Goal: Contribute content

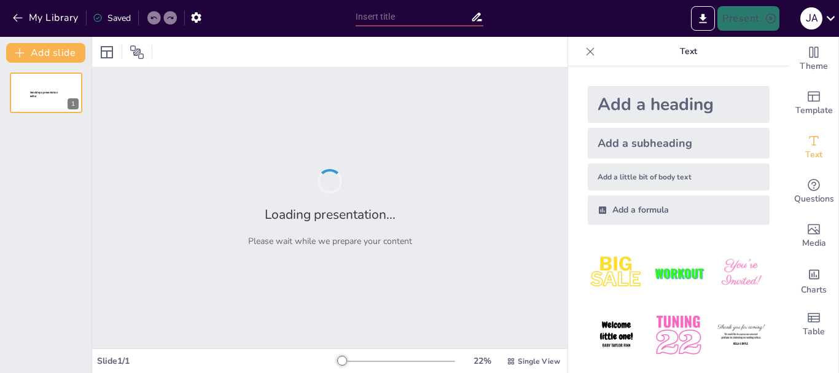
type input "Manejo de Lesiones por Electricidad: Prevención y Primeros Auxilios"
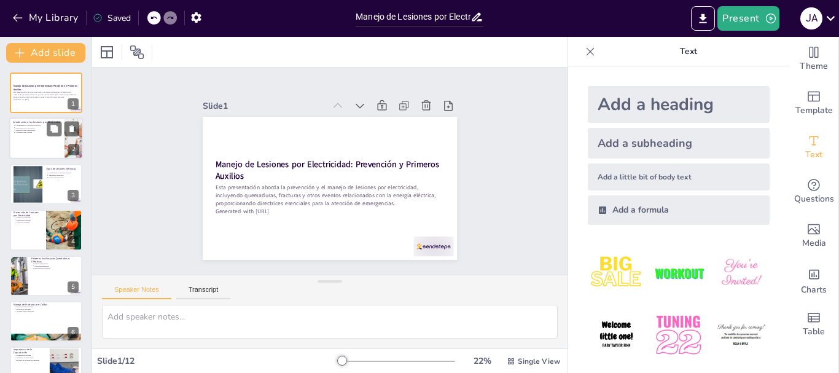
click at [41, 145] on div at bounding box center [46, 139] width 74 height 42
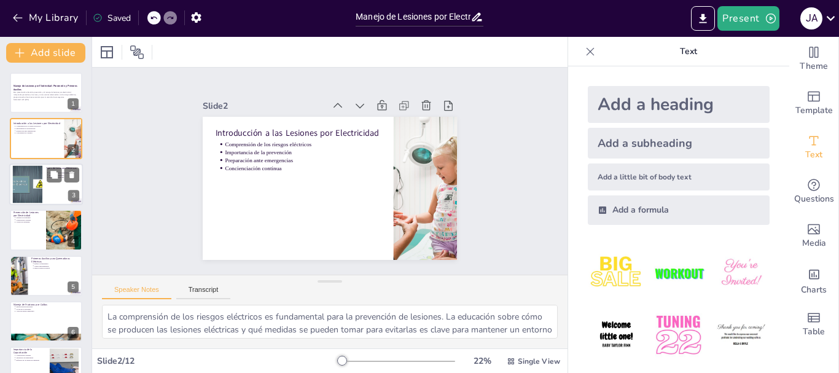
click at [44, 192] on div at bounding box center [46, 184] width 74 height 42
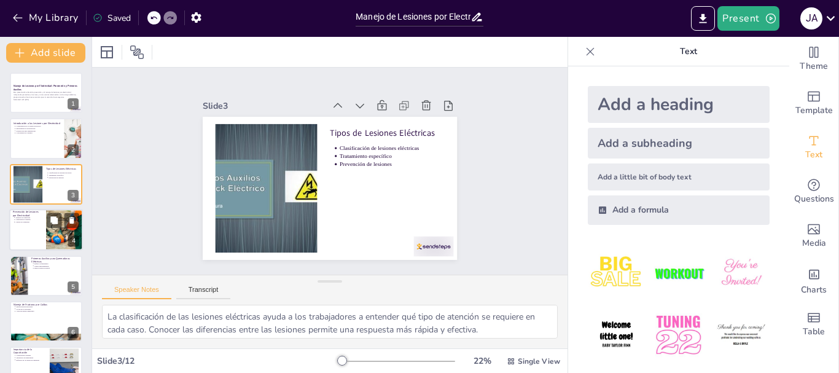
click at [36, 216] on p "Medidas de seguridad" at bounding box center [28, 217] width 27 height 2
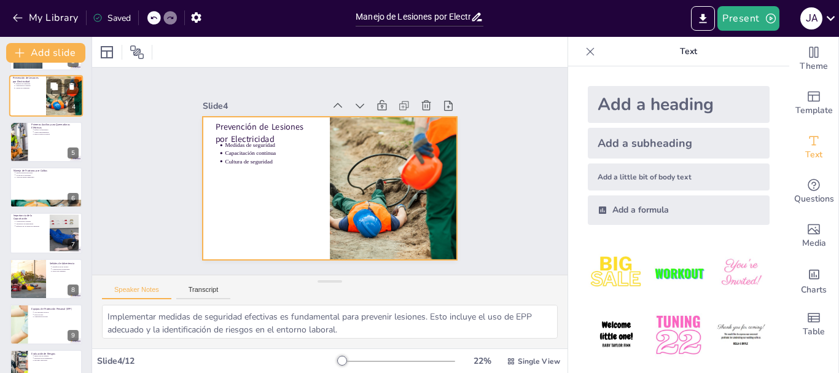
scroll to position [135, 0]
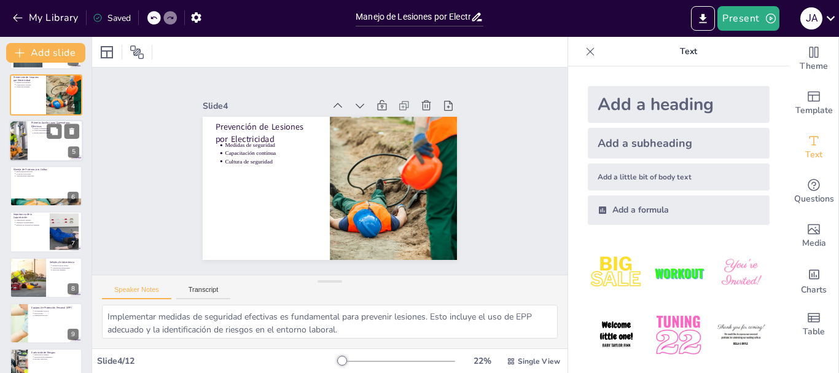
click at [38, 158] on div at bounding box center [46, 141] width 74 height 42
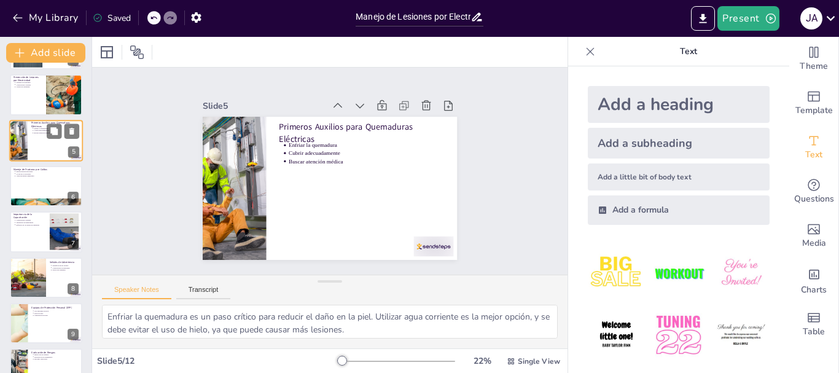
scroll to position [58, 0]
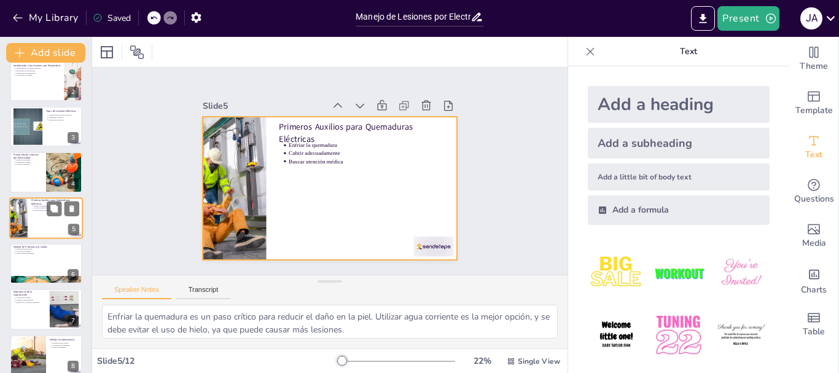
click at [42, 218] on div at bounding box center [46, 218] width 74 height 42
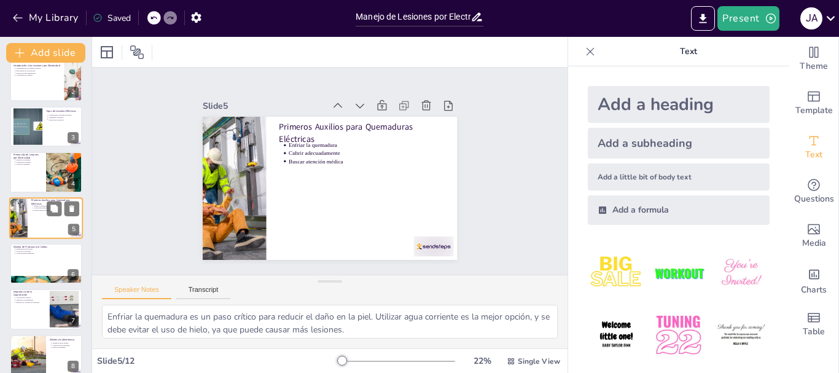
scroll to position [119, 0]
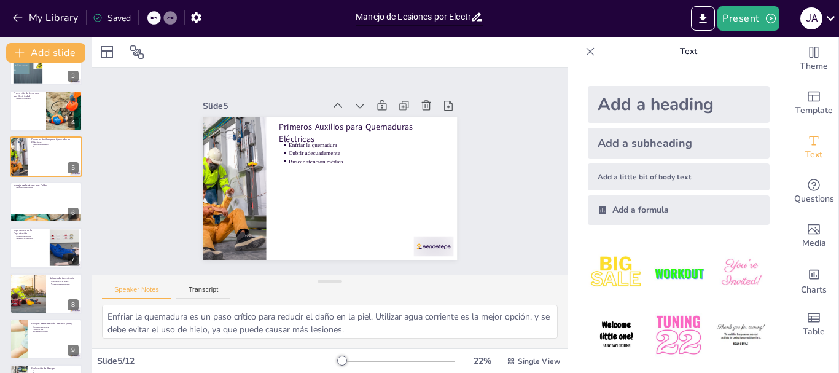
click at [42, 227] on div "Manejo de Lesiones por Electricidad: Prevención y Primeros Auxilios Esta presen…" at bounding box center [45, 224] width 91 height 543
drag, startPoint x: 42, startPoint y: 230, endPoint x: 37, endPoint y: 243, distance: 14.6
click at [42, 230] on p "Importancia de la Capacitación" at bounding box center [30, 231] width 33 height 7
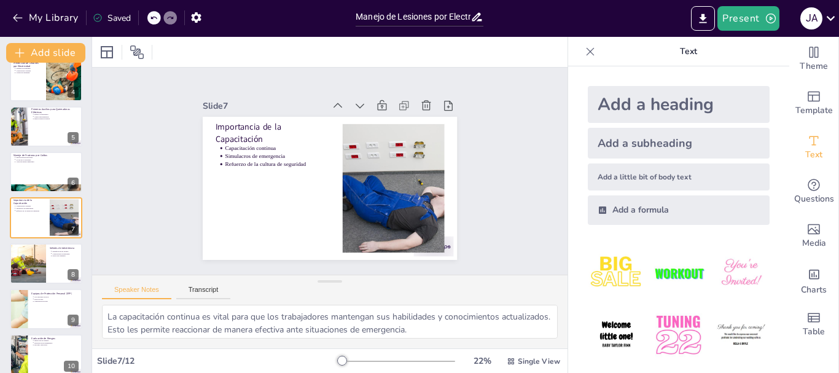
scroll to position [253, 0]
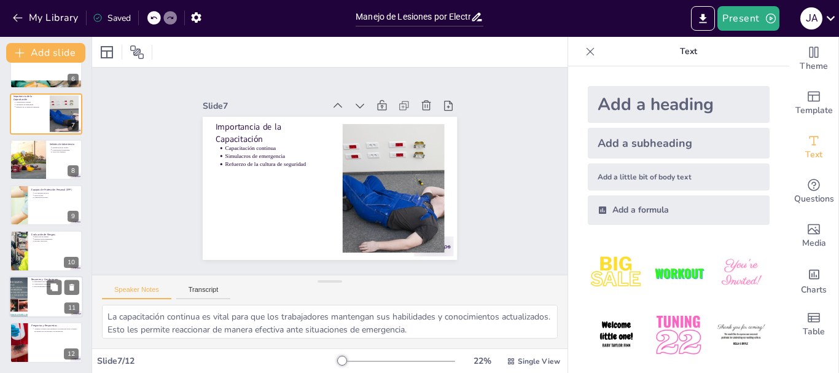
click at [31, 290] on div at bounding box center [46, 297] width 74 height 42
type textarea "La prevención es fundamental en la gestión de lesiones eléctricas. Esto implica…"
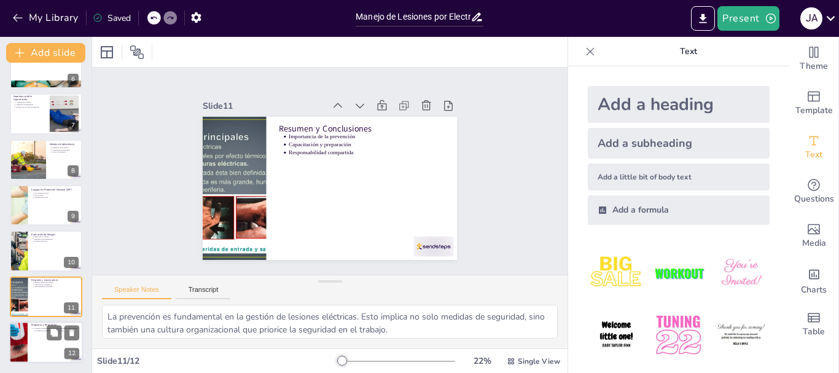
click at [21, 323] on div at bounding box center [18, 342] width 88 height 42
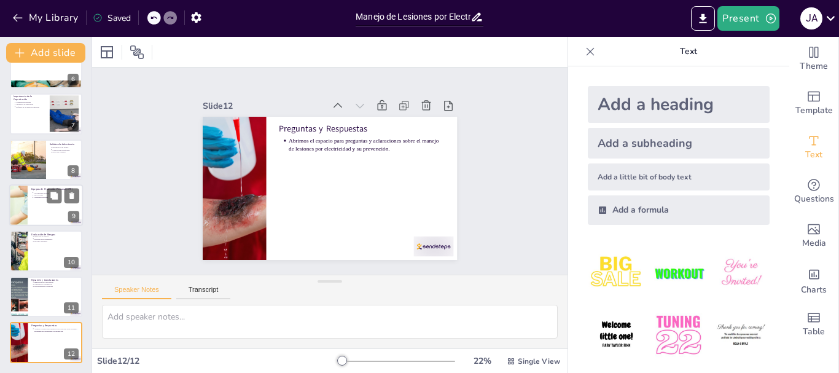
click at [42, 214] on div at bounding box center [46, 205] width 74 height 42
type textarea "El uso adecuado de EPP es esencial para la seguridad laboral. Los trabajadores …"
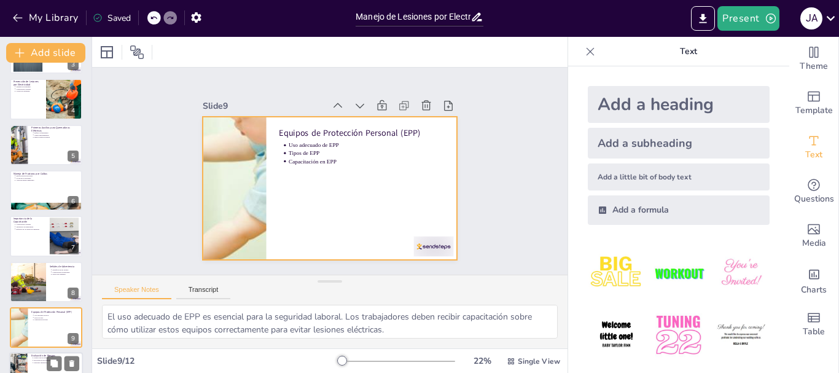
scroll to position [118, 0]
